Goal: Information Seeking & Learning: Check status

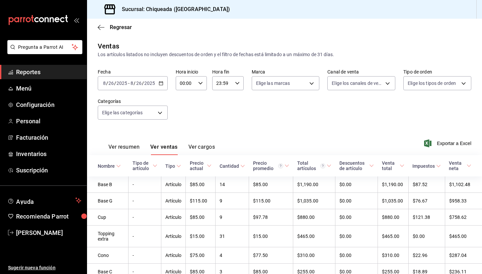
scroll to position [82, 0]
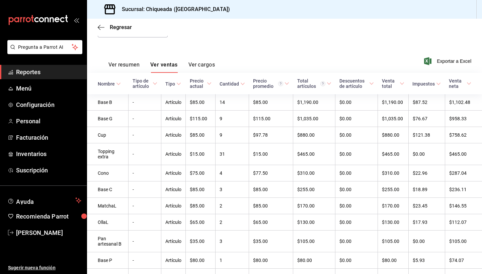
click at [195, 71] on button "Ver cargos" at bounding box center [201, 67] width 27 height 11
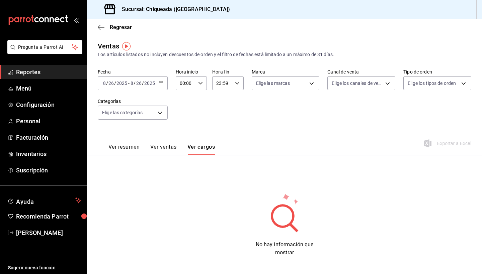
click at [109, 145] on button "Ver resumen" at bounding box center [123, 149] width 31 height 11
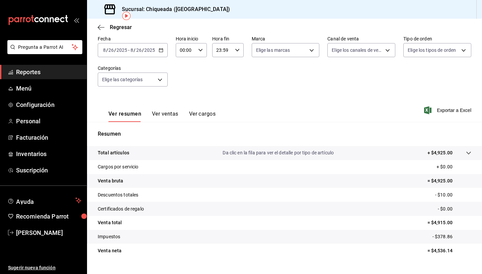
scroll to position [35, 0]
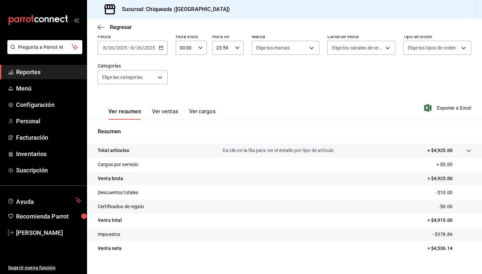
click at [468, 150] on icon at bounding box center [468, 150] width 5 height 5
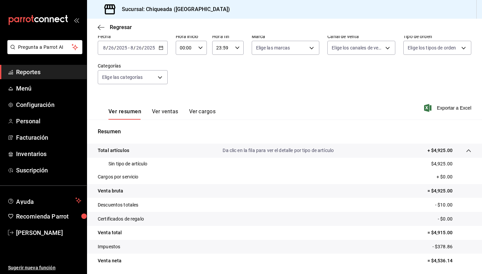
scroll to position [46, 0]
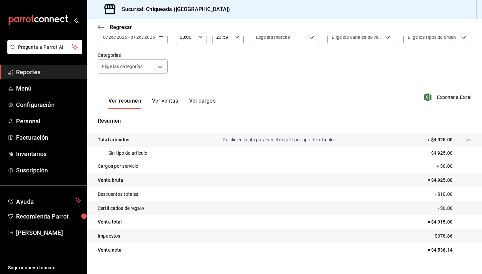
click at [111, 141] on p "Total artículos" at bounding box center [113, 140] width 31 height 7
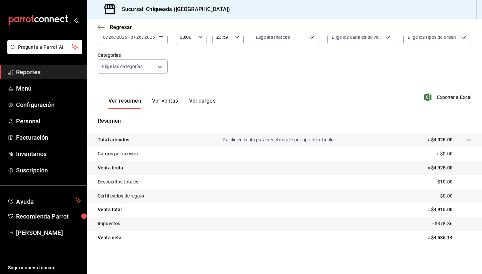
click at [33, 73] on span "Reportes" at bounding box center [48, 72] width 65 height 9
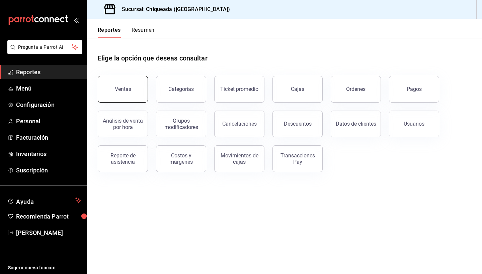
click at [112, 82] on button "Ventas" at bounding box center [123, 89] width 50 height 27
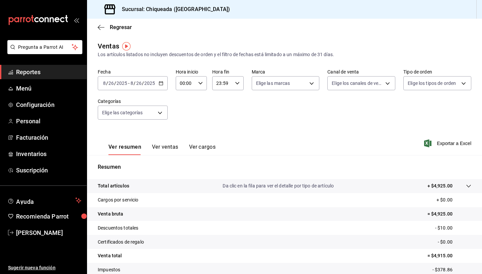
click at [142, 84] on span "/" at bounding box center [143, 83] width 2 height 5
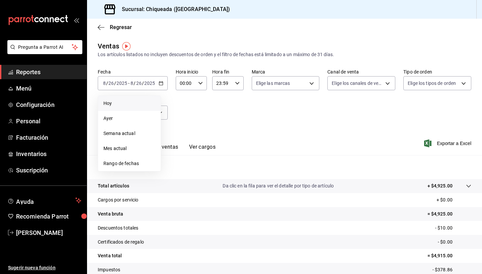
click at [123, 99] on li "Hoy" at bounding box center [129, 103] width 63 height 15
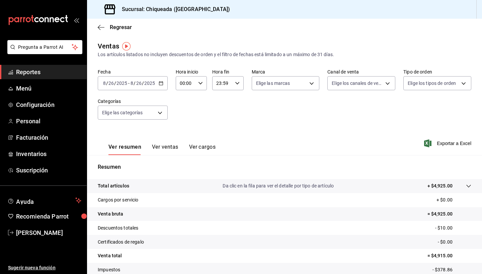
click at [209, 154] on button "Ver cargos" at bounding box center [202, 149] width 27 height 11
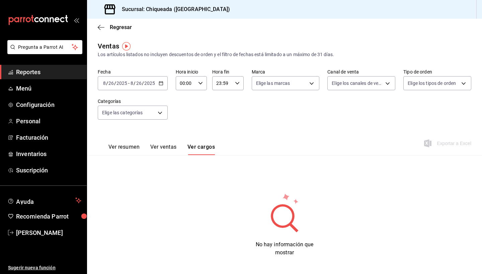
click at [124, 151] on button "Ver resumen" at bounding box center [123, 149] width 31 height 11
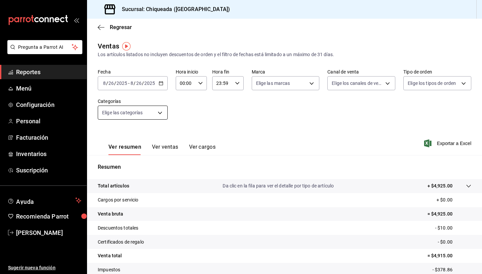
click at [150, 108] on body "Pregunta a Parrot AI Reportes Menú Configuración Personal Facturación Inventari…" at bounding box center [241, 137] width 482 height 274
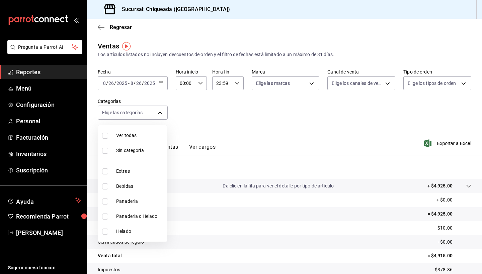
click at [237, 164] on div at bounding box center [241, 137] width 482 height 274
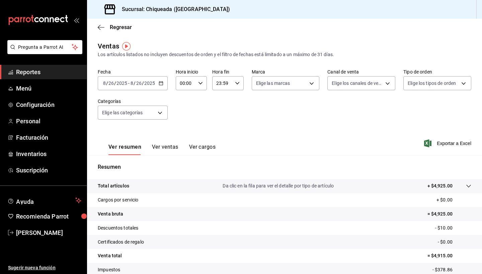
click at [194, 177] on div "Resumen Total artículos Da clic en la fila para ver el detalle por tipo de artí…" at bounding box center [284, 231] width 395 height 136
click at [152, 144] on button "Ver ventas" at bounding box center [165, 149] width 26 height 11
